Goal: Entertainment & Leisure: Consume media (video, audio)

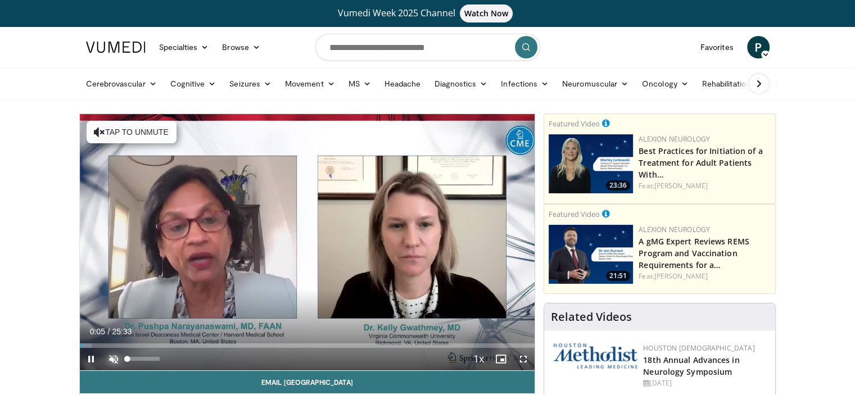
click at [108, 352] on span "Video Player" at bounding box center [113, 359] width 22 height 22
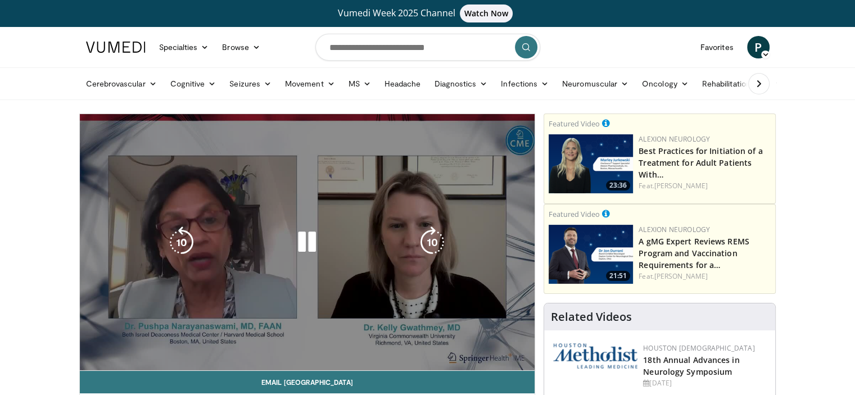
drag, startPoint x: 159, startPoint y: 355, endPoint x: 145, endPoint y: 355, distance: 14.1
click at [145, 355] on div "56%" at bounding box center [143, 359] width 39 height 22
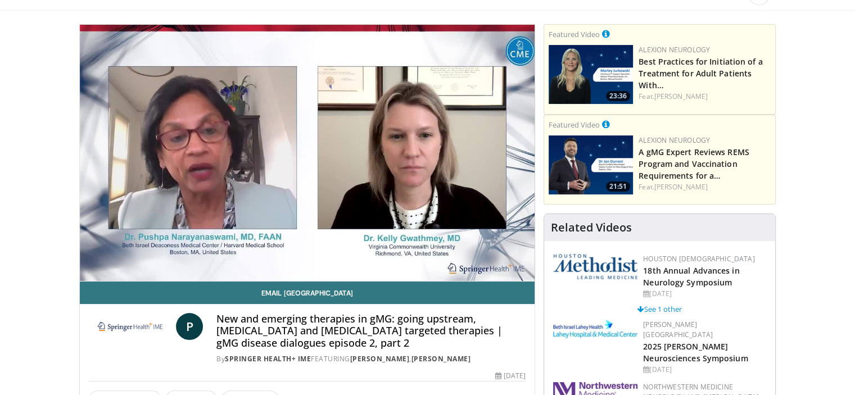
scroll to position [112, 0]
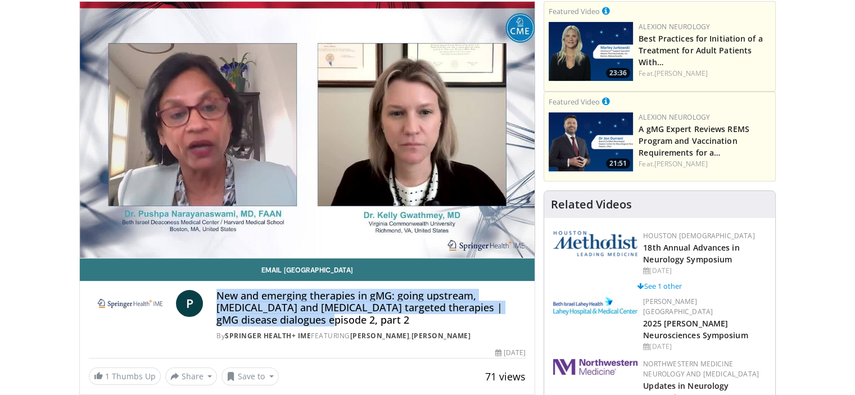
drag, startPoint x: 216, startPoint y: 293, endPoint x: 249, endPoint y: 325, distance: 45.7
click at [249, 325] on h4 "New and emerging therapies in gMG: going upstream, T-cell and B-cell targeted t…" at bounding box center [370, 308] width 309 height 37
copy h4 "New and emerging therapies in gMG: going upstream, T-cell and B-cell targeted t…"
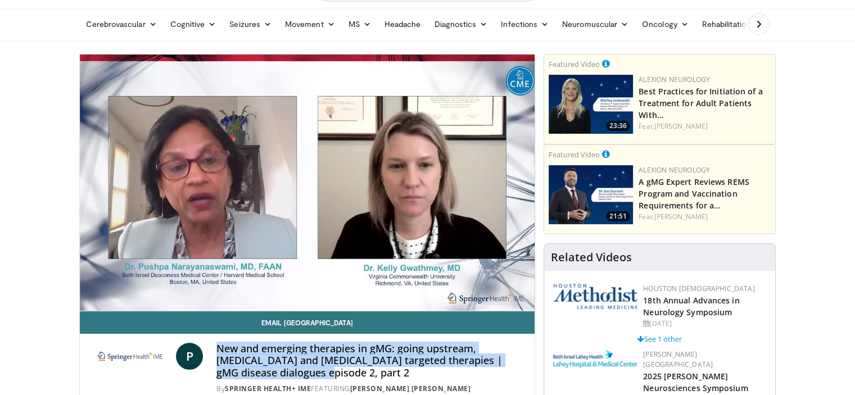
scroll to position [0, 0]
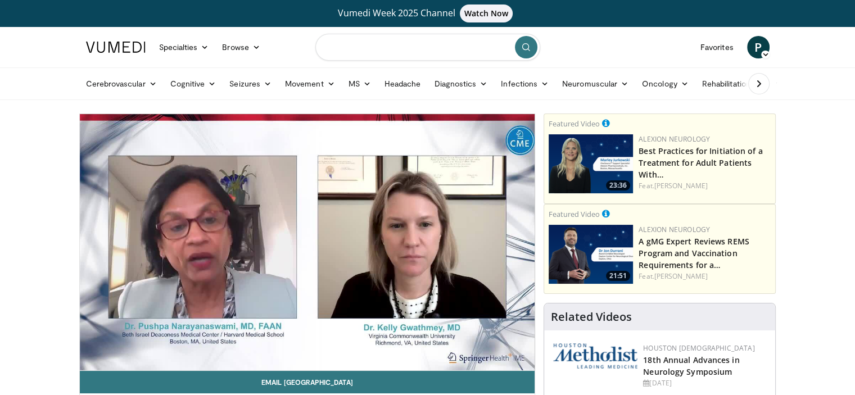
click at [338, 51] on input "Search topics, interventions" at bounding box center [427, 47] width 225 height 27
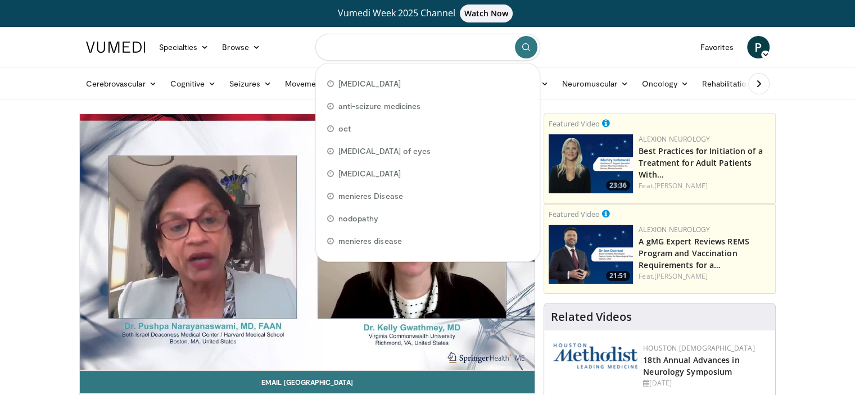
paste input "**********"
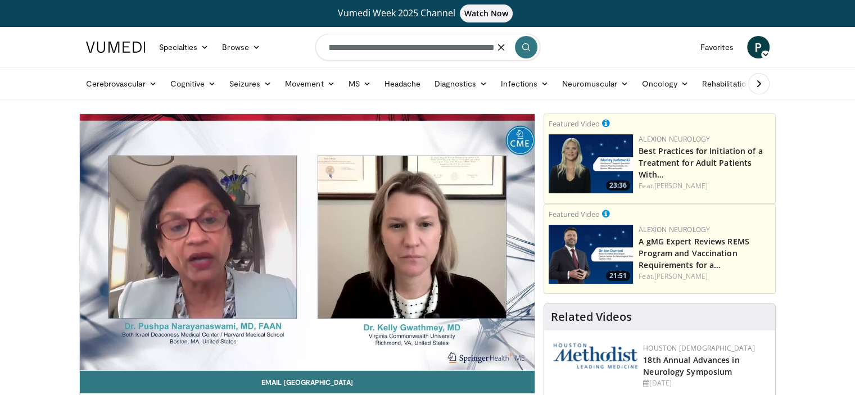
scroll to position [0, 358]
type input "**********"
click at [492, 48] on button "button" at bounding box center [501, 47] width 22 height 22
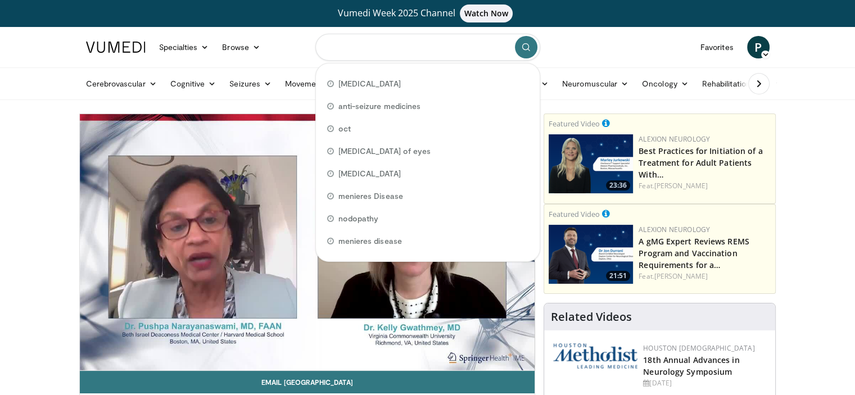
paste input "**********"
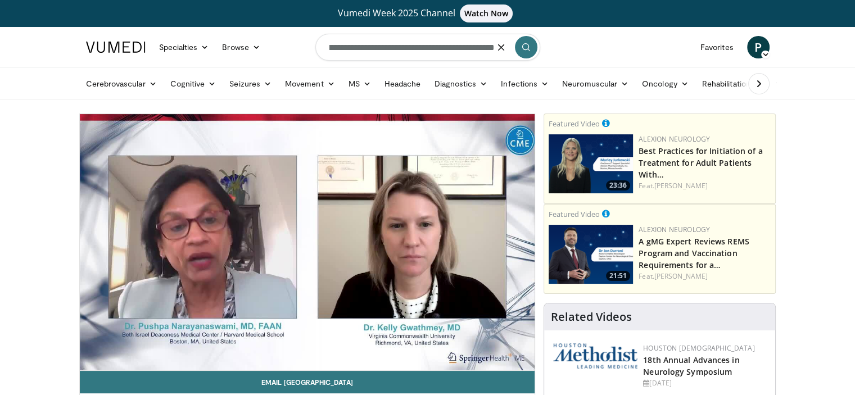
scroll to position [0, 365]
click at [466, 46] on input "**********" at bounding box center [427, 47] width 225 height 27
type input "**********"
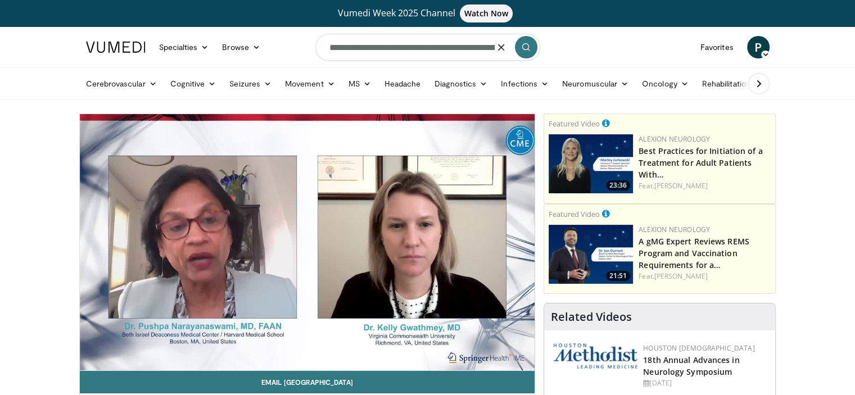
click at [523, 47] on icon "submit" at bounding box center [525, 47] width 9 height 9
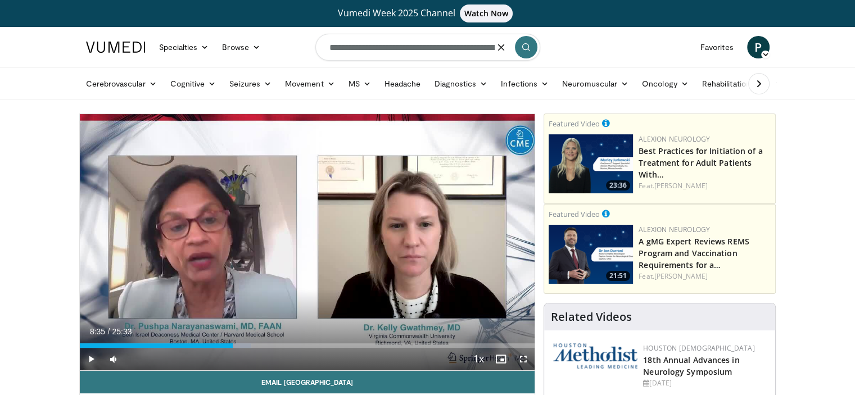
click at [88, 357] on span "Video Player" at bounding box center [91, 359] width 22 height 22
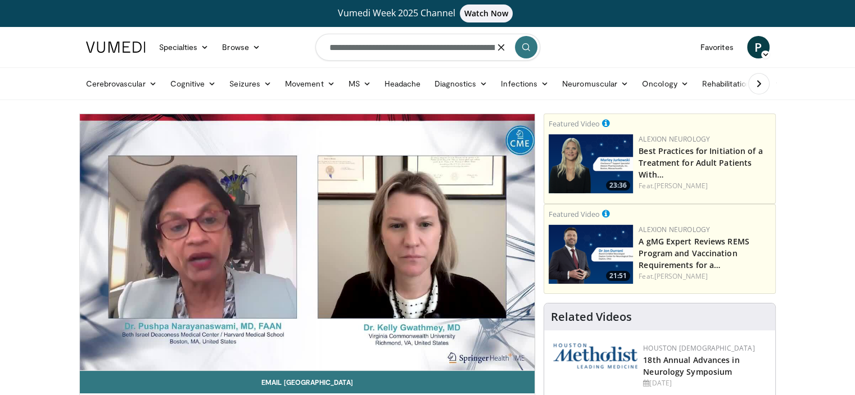
scroll to position [112, 0]
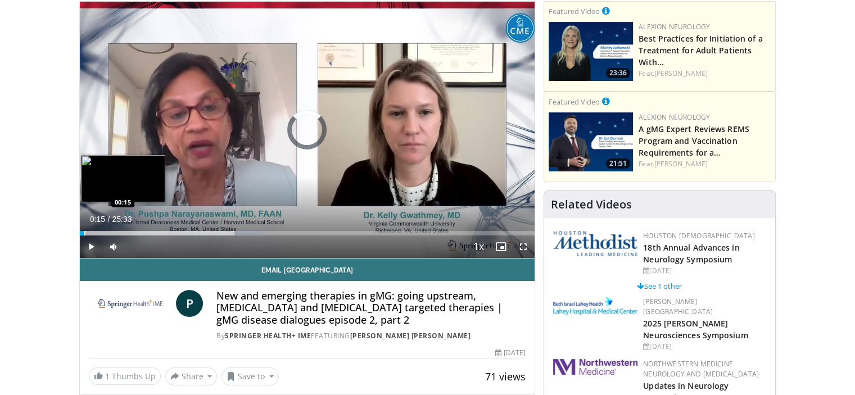
click at [84, 232] on div "Progress Bar" at bounding box center [84, 233] width 1 height 4
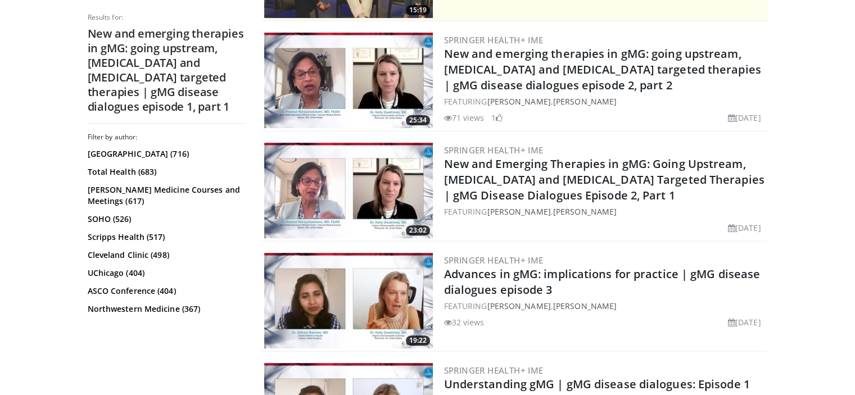
scroll to position [352, 0]
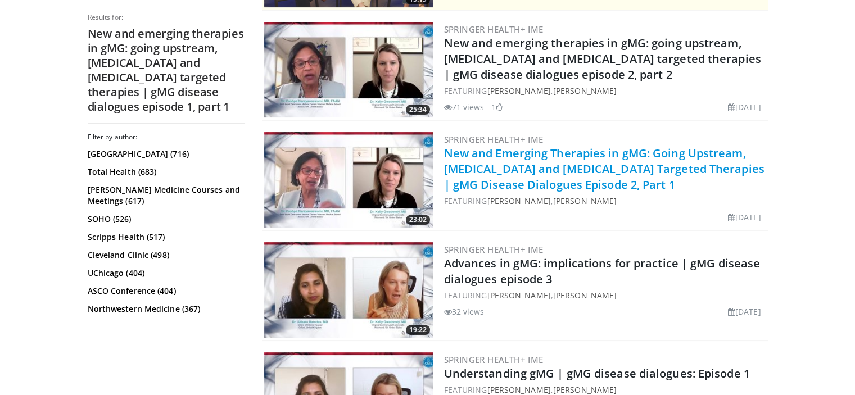
click at [498, 171] on link "New and Emerging Therapies in gMG: Going Upstream, [MEDICAL_DATA] and [MEDICAL_…" at bounding box center [604, 169] width 320 height 47
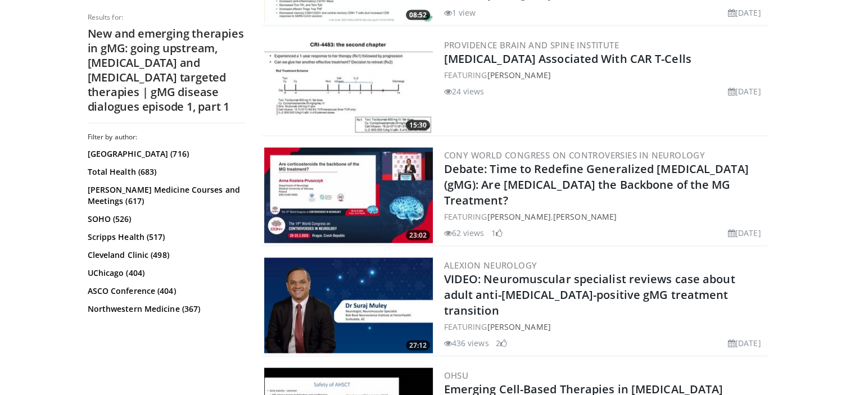
scroll to position [2535, 0]
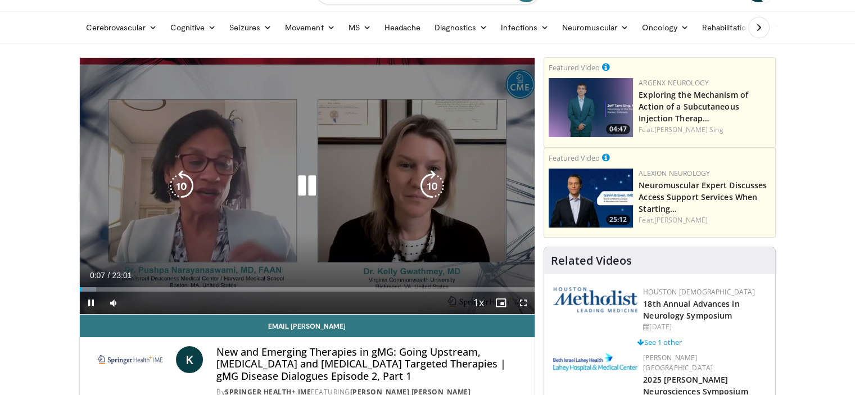
scroll to position [169, 0]
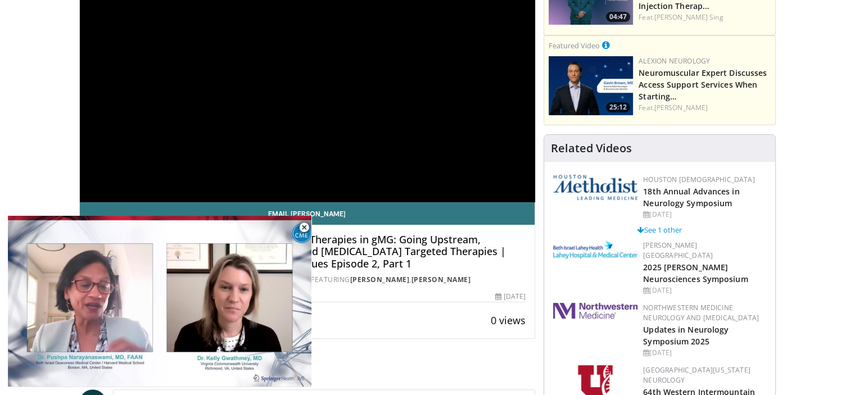
click at [473, 316] on div "Thumbs Up Share New and Emerging Therapie... × Enter one or more e-mail address…" at bounding box center [307, 320] width 437 height 18
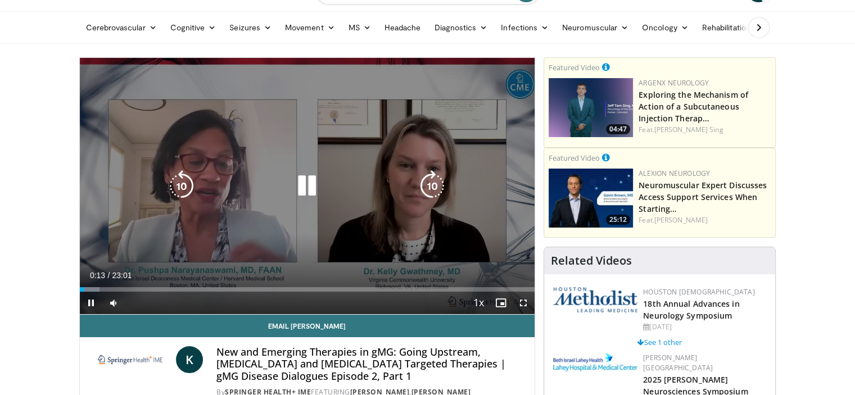
scroll to position [112, 0]
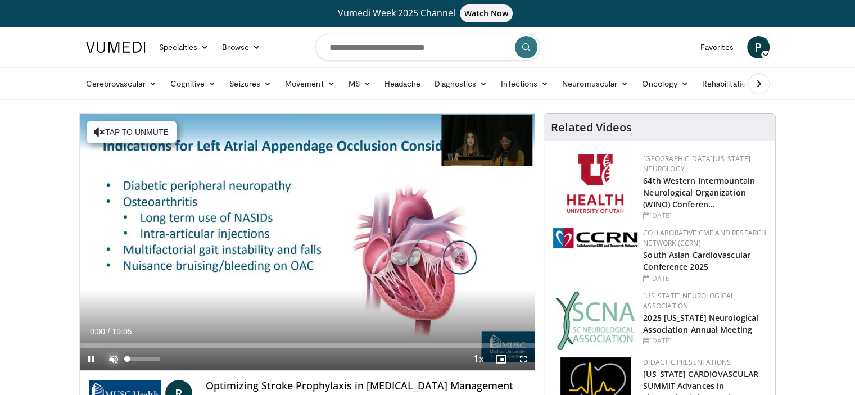
click at [108, 358] on span "Video Player" at bounding box center [113, 359] width 22 height 22
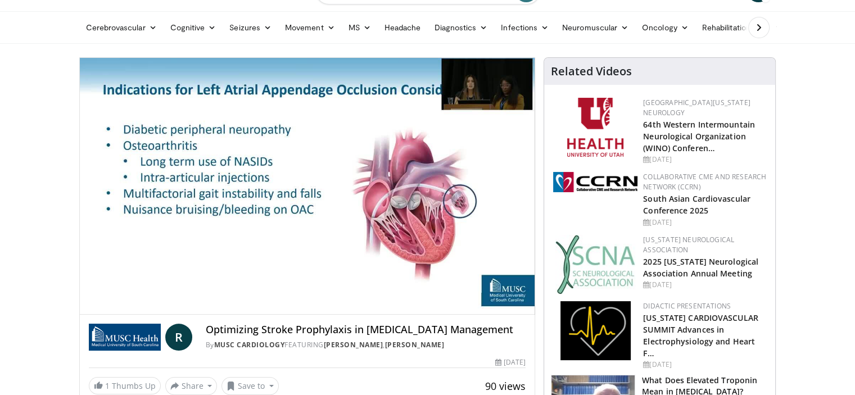
scroll to position [112, 0]
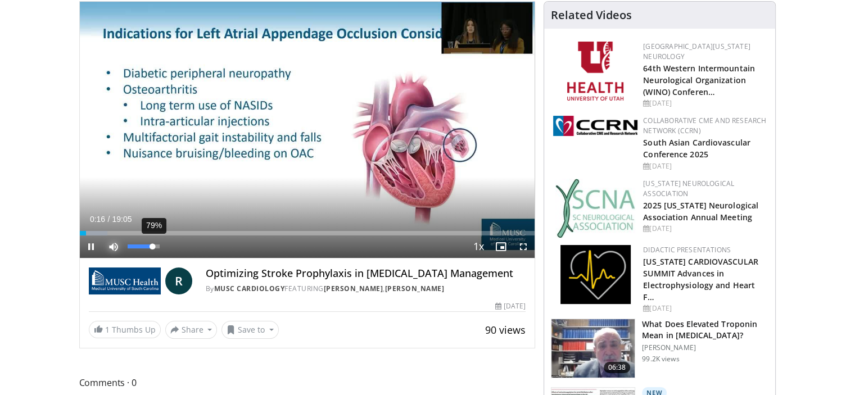
drag, startPoint x: 144, startPoint y: 246, endPoint x: 152, endPoint y: 246, distance: 8.4
click at [152, 246] on div "Volume Level" at bounding box center [140, 246] width 25 height 4
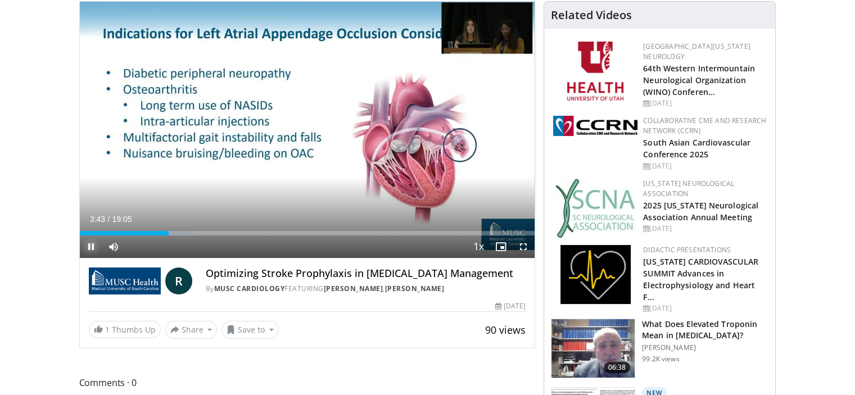
drag, startPoint x: 88, startPoint y: 246, endPoint x: 88, endPoint y: 260, distance: 14.1
click at [88, 246] on span "Video Player" at bounding box center [91, 246] width 22 height 22
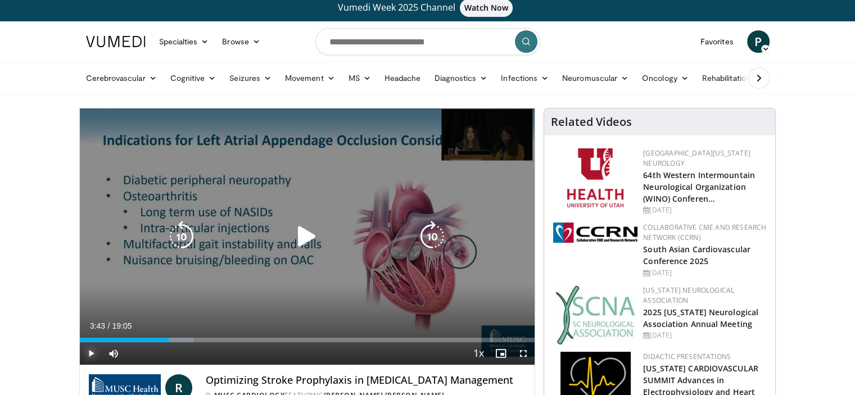
scroll to position [0, 0]
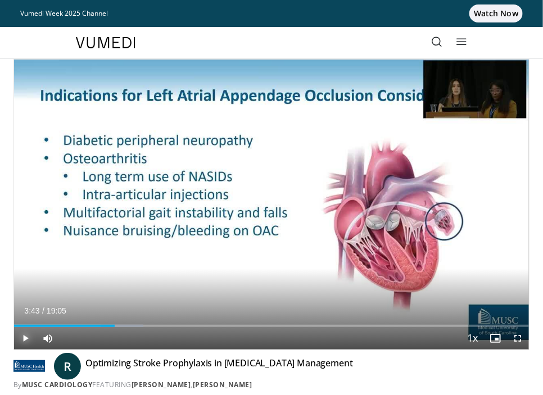
click at [19, 336] on span "Video Player" at bounding box center [25, 338] width 22 height 22
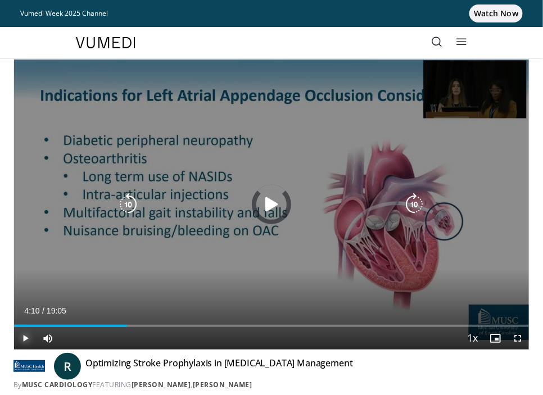
click at [126, 323] on div "Loaded : 0.00% 04:10 04:07" at bounding box center [271, 321] width 515 height 11
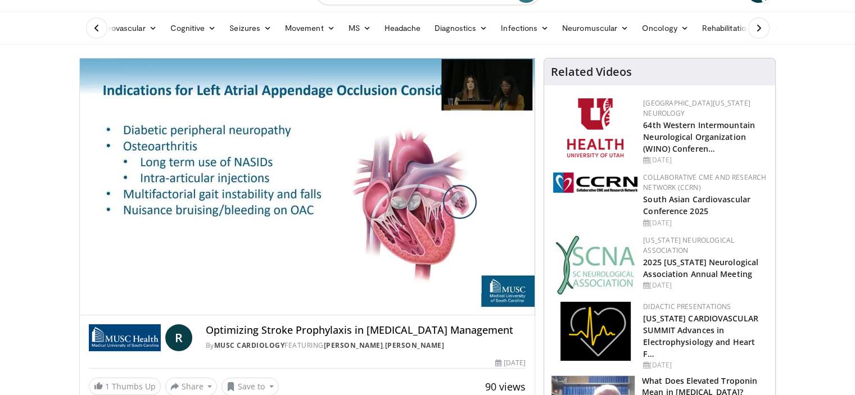
scroll to position [56, 0]
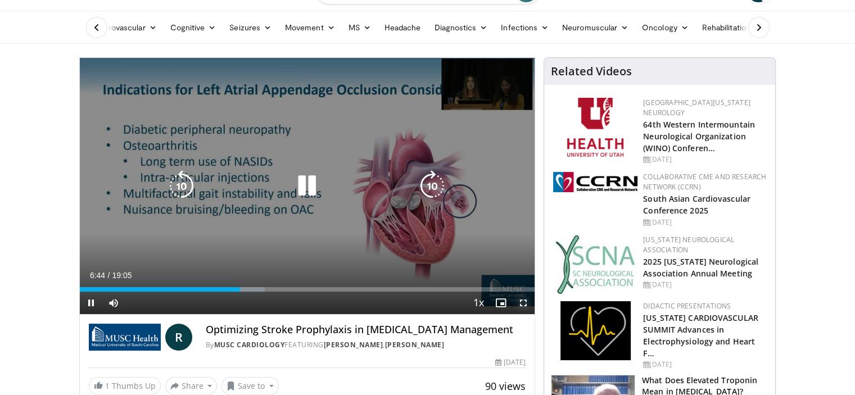
drag, startPoint x: 520, startPoint y: 299, endPoint x: 521, endPoint y: 368, distance: 68.6
click at [521, 299] on span "Video Player" at bounding box center [523, 303] width 22 height 22
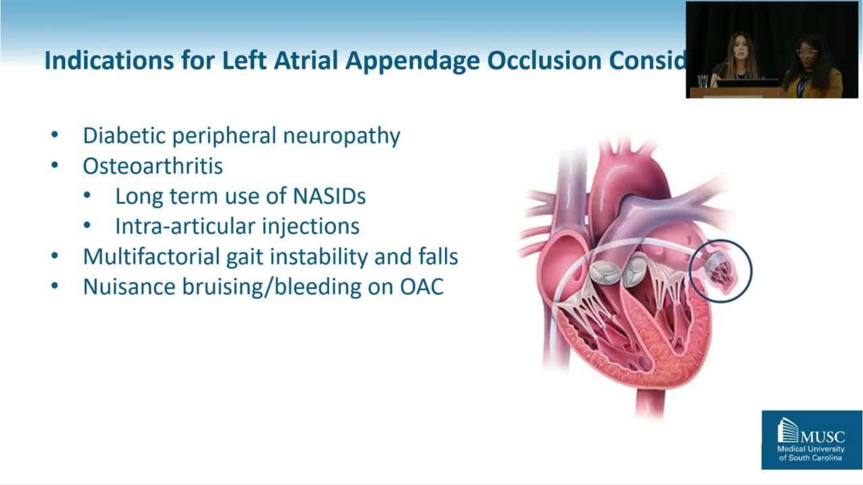
click at [400, 394] on div "10 seconds Tap to unmute" at bounding box center [431, 242] width 863 height 485
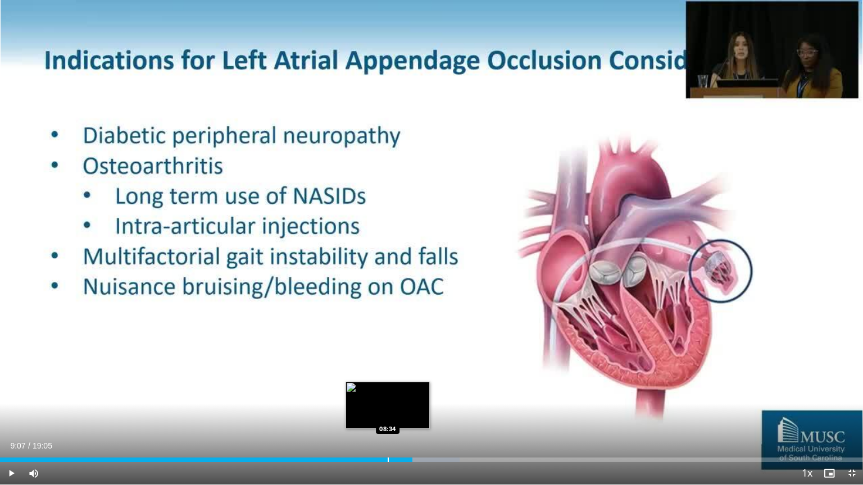
click at [387, 394] on div "Loaded : 53.28% 09:07 08:34" at bounding box center [431, 457] width 863 height 11
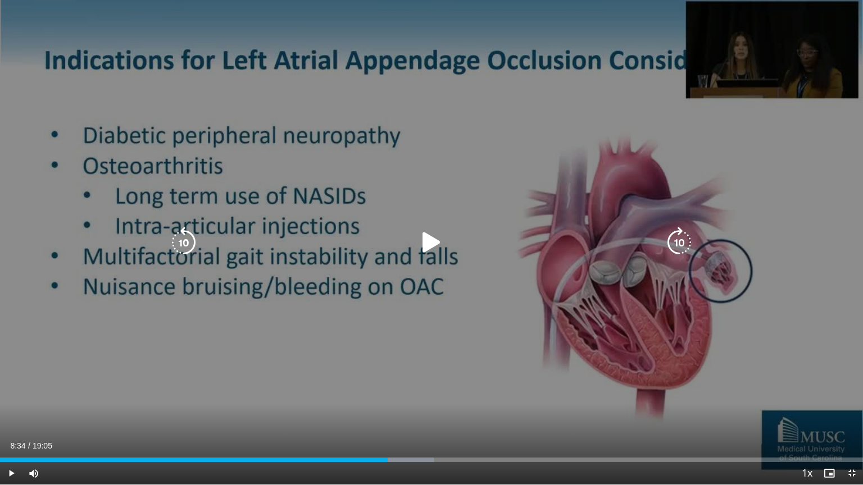
click at [430, 239] on icon "Video Player" at bounding box center [431, 242] width 31 height 31
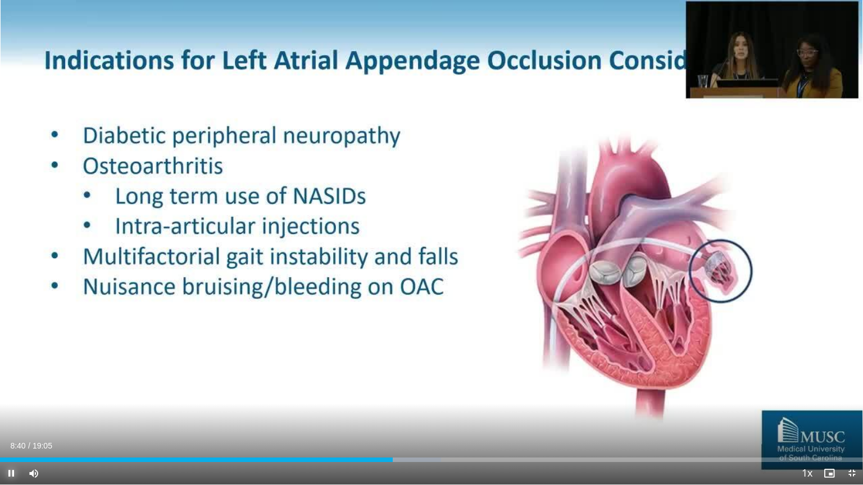
click at [8, 394] on span "Video Player" at bounding box center [11, 473] width 22 height 22
click at [851, 394] on span "Video Player" at bounding box center [852, 473] width 22 height 22
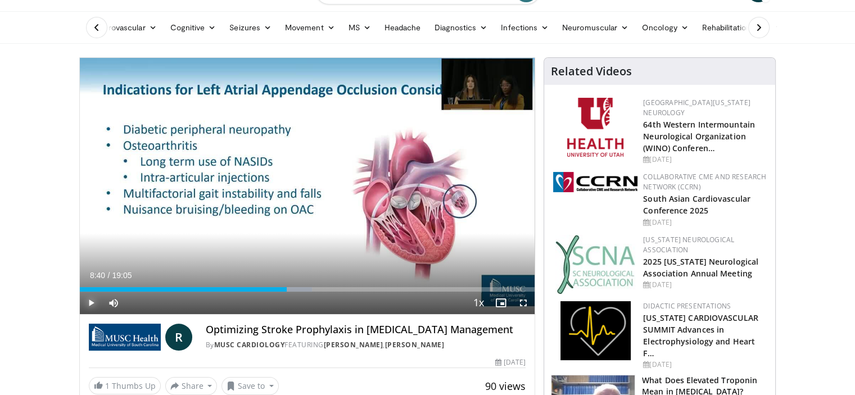
click at [91, 302] on span "Video Player" at bounding box center [91, 303] width 22 height 22
click at [182, 310] on div "Current Time 9:30 / Duration 19:05 Pause Skip Backward Skip Forward Mute 77% Lo…" at bounding box center [307, 303] width 455 height 22
click at [86, 303] on span "Video Player" at bounding box center [91, 303] width 22 height 22
click at [523, 302] on span "Video Player" at bounding box center [523, 303] width 22 height 22
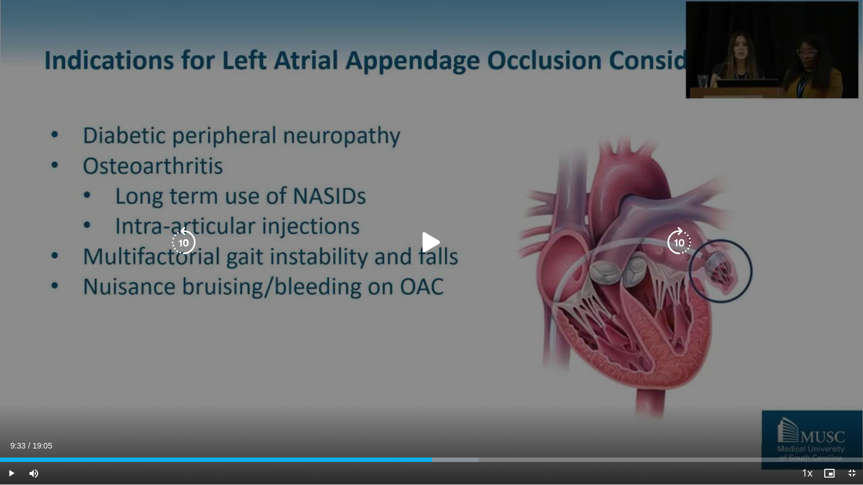
click at [424, 239] on icon "Video Player" at bounding box center [431, 242] width 31 height 31
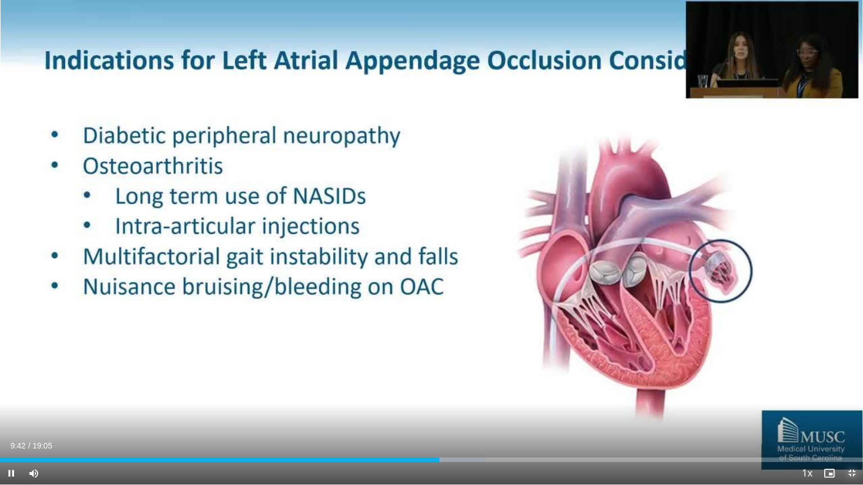
click at [847, 394] on span "Video Player" at bounding box center [852, 473] width 22 height 22
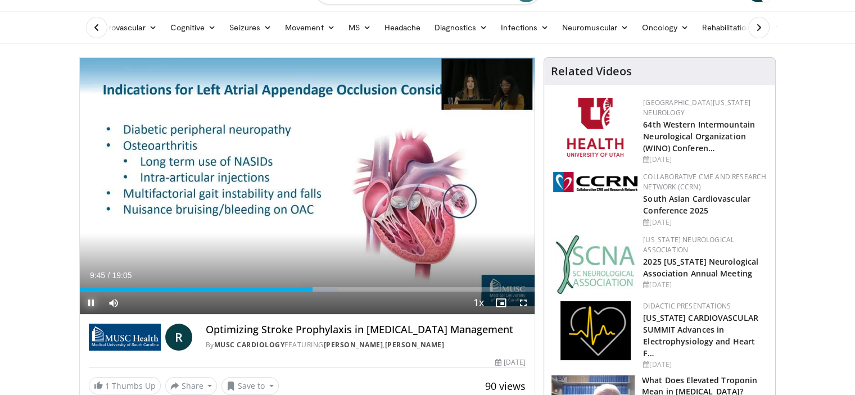
click at [88, 298] on span "Video Player" at bounding box center [91, 303] width 22 height 22
click at [88, 301] on span "Video Player" at bounding box center [91, 303] width 22 height 22
click at [521, 299] on span "Video Player" at bounding box center [523, 303] width 22 height 22
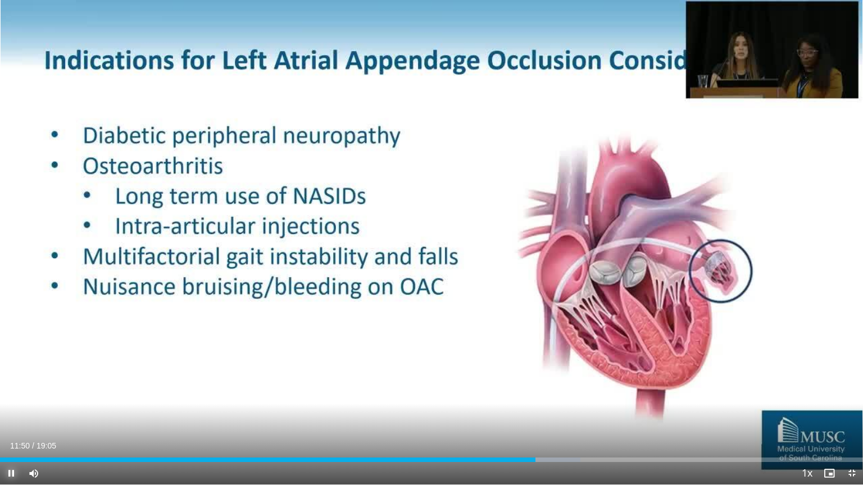
click at [8, 394] on span "Video Player" at bounding box center [11, 473] width 22 height 22
click at [852, 394] on span "Video Player" at bounding box center [852, 473] width 22 height 22
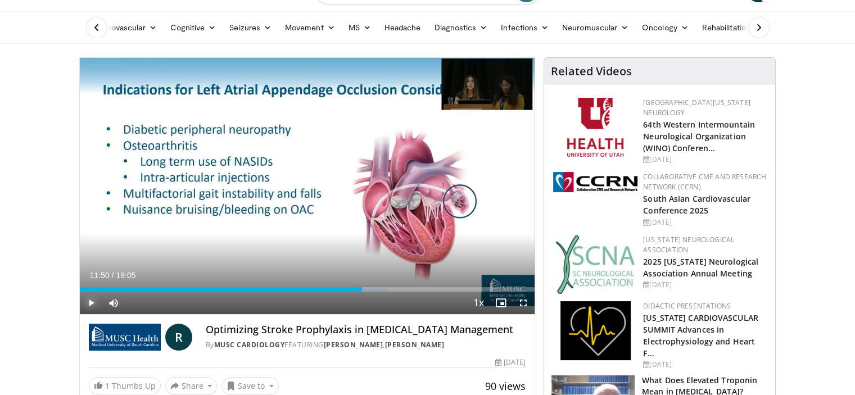
click at [90, 301] on span "Video Player" at bounding box center [91, 303] width 22 height 22
click at [525, 297] on span "Video Player" at bounding box center [523, 303] width 22 height 22
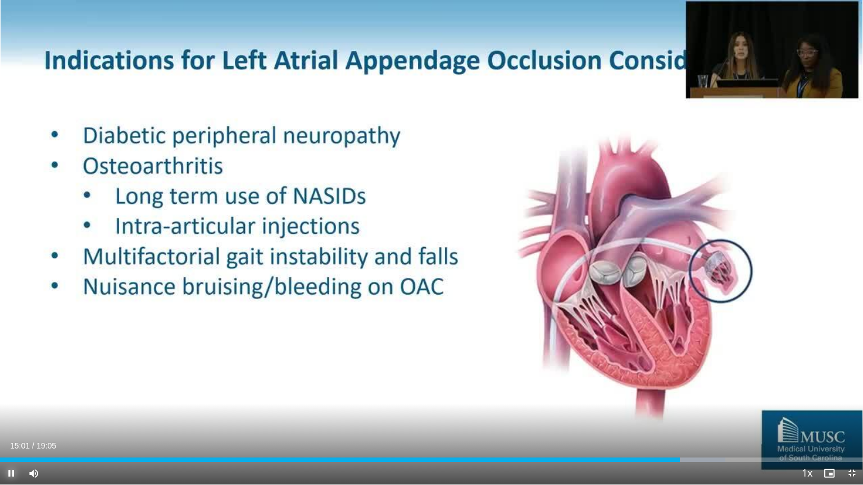
click at [10, 394] on span "Video Player" at bounding box center [11, 473] width 22 height 22
click at [854, 394] on span "Video Player" at bounding box center [852, 473] width 22 height 22
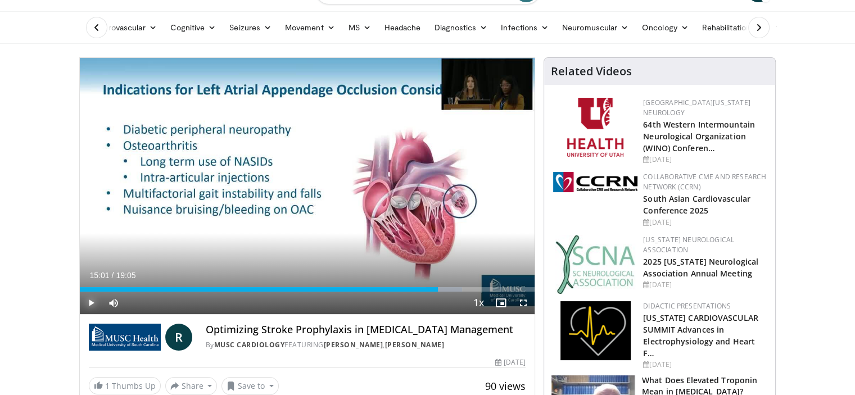
click at [90, 303] on span "Video Player" at bounding box center [91, 303] width 22 height 22
click at [88, 299] on span "Video Player" at bounding box center [91, 303] width 22 height 22
click at [89, 298] on span "Video Player" at bounding box center [91, 303] width 22 height 22
click at [90, 301] on span "Video Player" at bounding box center [91, 303] width 22 height 22
click at [525, 299] on span "Video Player" at bounding box center [523, 303] width 22 height 22
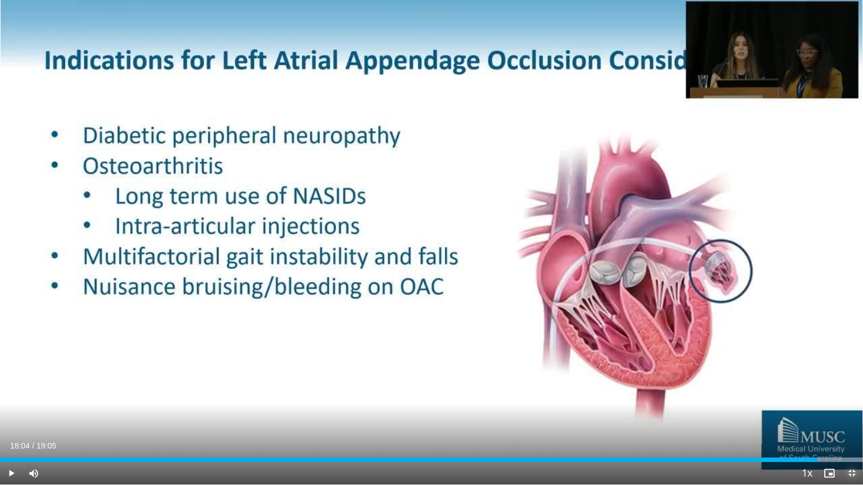
click at [851, 394] on span "Video Player" at bounding box center [852, 473] width 22 height 22
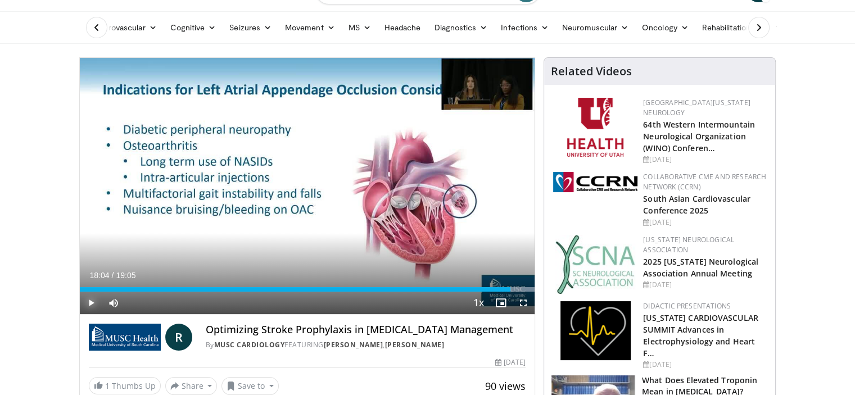
click at [87, 299] on span "Video Player" at bounding box center [91, 303] width 22 height 22
